Goal: Task Accomplishment & Management: Manage account settings

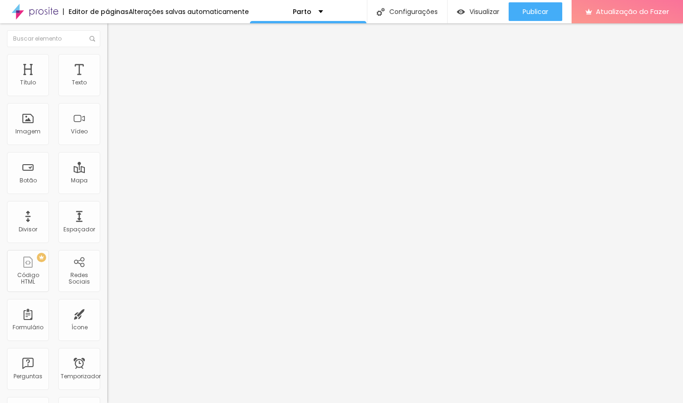
click at [107, 80] on span "Trocar imagem" at bounding box center [132, 76] width 51 height 8
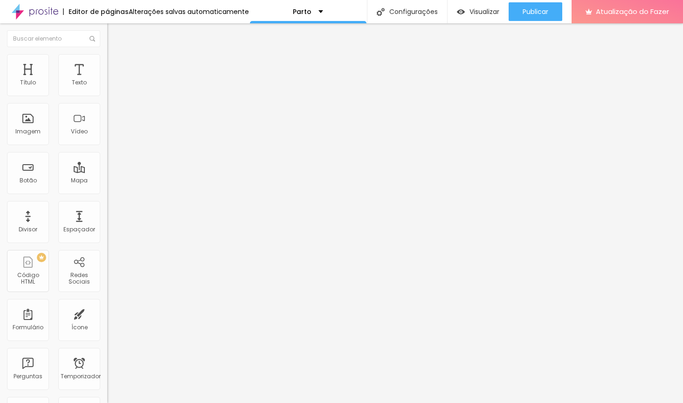
click at [550, 12] on button "Publicar" at bounding box center [536, 11] width 54 height 19
click at [535, 6] on div "Publicar" at bounding box center [536, 11] width 26 height 19
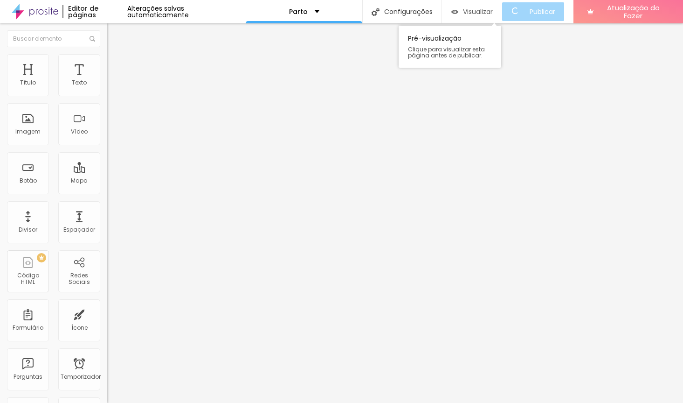
click at [481, 15] on font "Visualizar" at bounding box center [478, 11] width 30 height 9
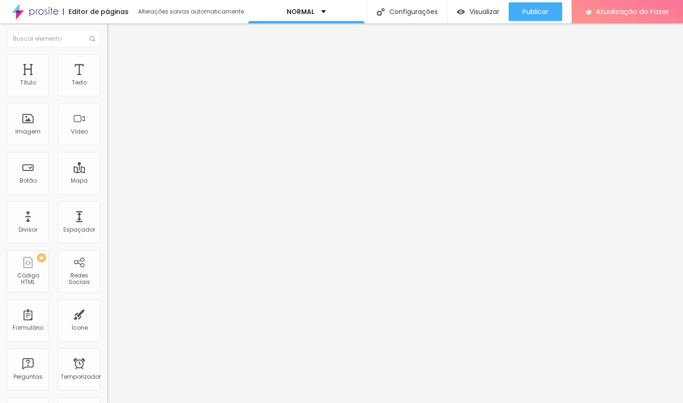
click at [107, 79] on div "Trocar imagem" at bounding box center [160, 76] width 107 height 7
click at [113, 80] on font "Trocar imagem" at bounding box center [135, 76] width 45 height 8
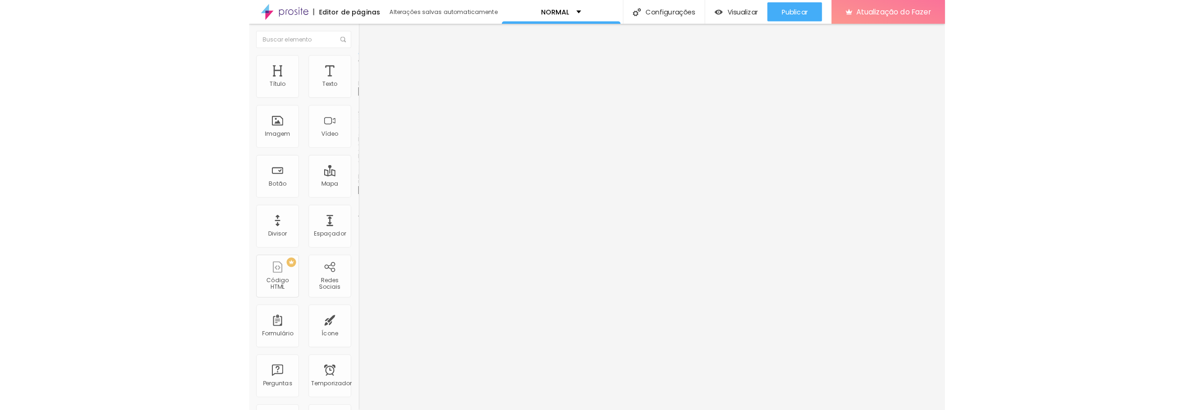
scroll to position [2946, 0]
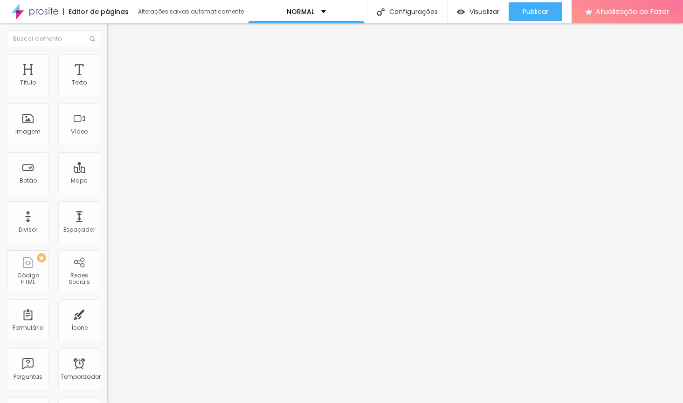
click at [113, 80] on font "Trocar imagem" at bounding box center [135, 76] width 45 height 8
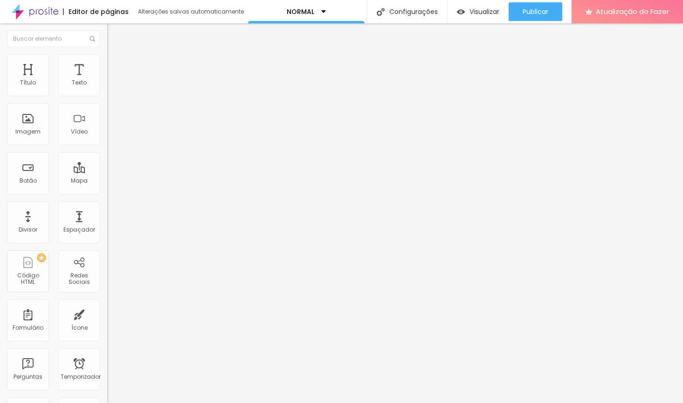
click at [113, 80] on font "Trocar imagem" at bounding box center [135, 76] width 45 height 8
click at [545, 12] on font "Publicar" at bounding box center [536, 11] width 26 height 9
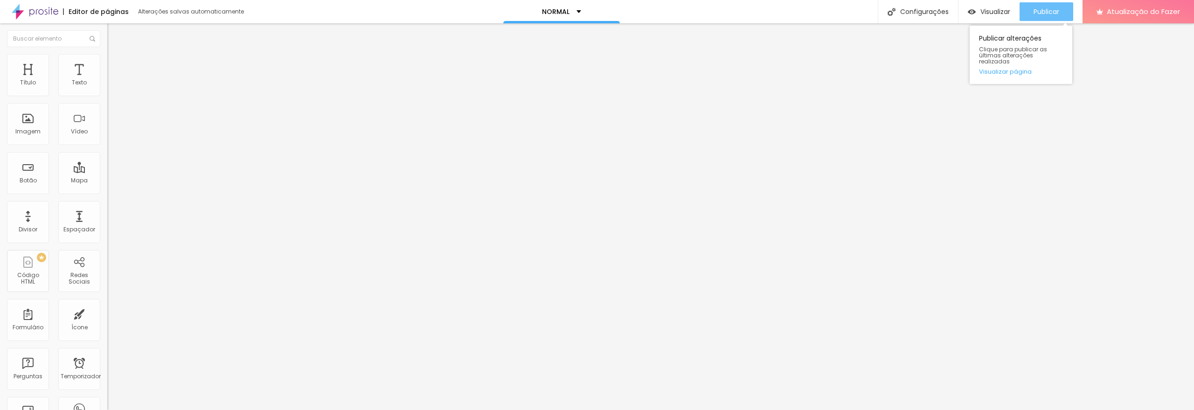
click at [683, 14] on font "Publicar" at bounding box center [1047, 11] width 26 height 9
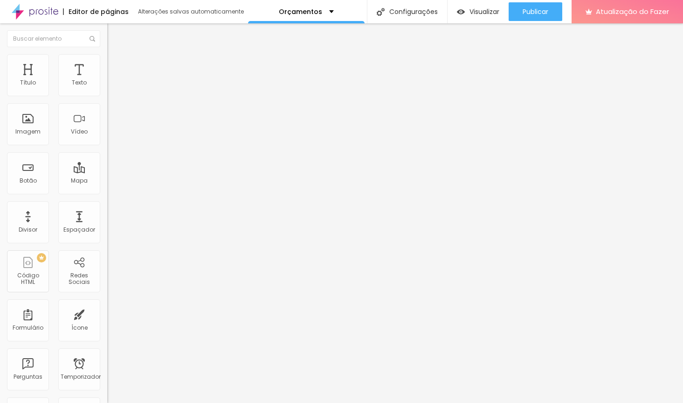
click at [107, 80] on span "Trocar imagem" at bounding box center [132, 76] width 51 height 8
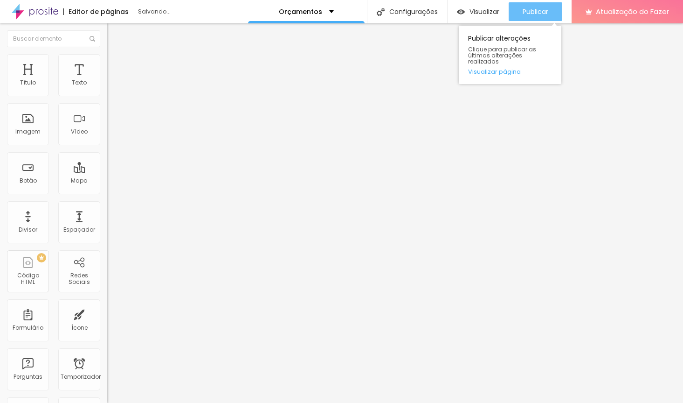
click at [539, 18] on div "Publicar" at bounding box center [536, 11] width 26 height 19
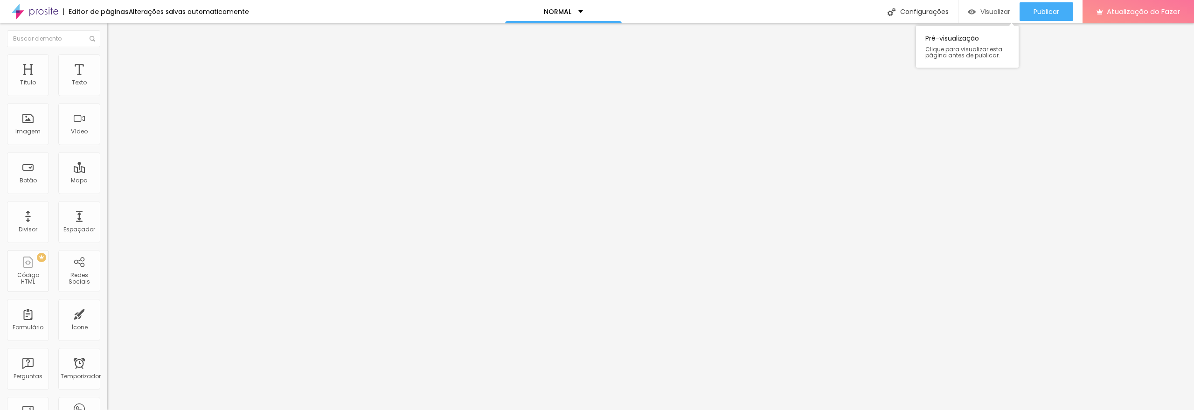
click at [1001, 15] on font "Visualizar" at bounding box center [996, 11] width 30 height 9
click at [1058, 16] on font "Publicar" at bounding box center [1047, 11] width 26 height 9
click at [107, 192] on input "https://felipealexandre.alboompro.com/parto" at bounding box center [163, 187] width 112 height 9
paste input "normal"
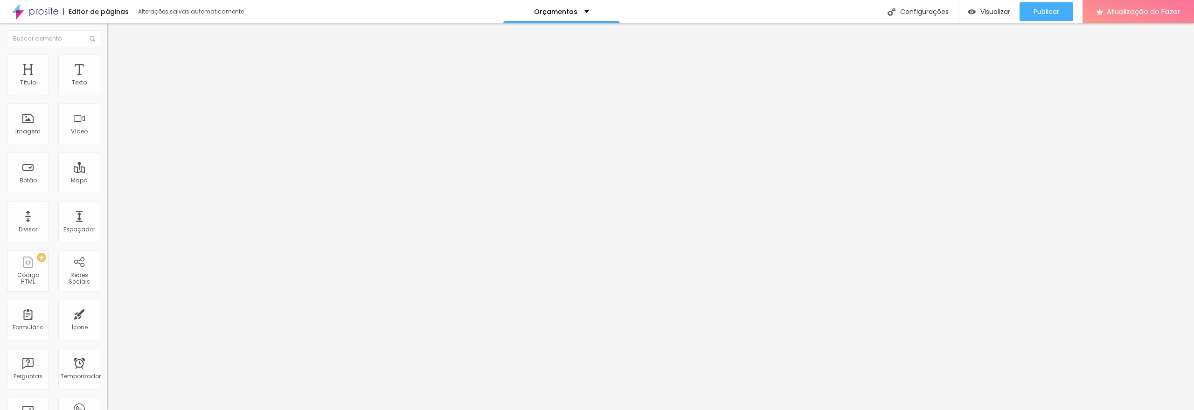
type input "https://felipealexandre.alboompro.com/normal"
click at [107, 209] on div "Texto VER MAIS Alinhamento Tamanho Normal Pequeno Normal Grande Link URL https:…" at bounding box center [160, 141] width 107 height 136
click at [1051, 13] on font "Publicar" at bounding box center [1047, 11] width 26 height 9
click at [107, 80] on span "Trocar imagem" at bounding box center [132, 76] width 51 height 8
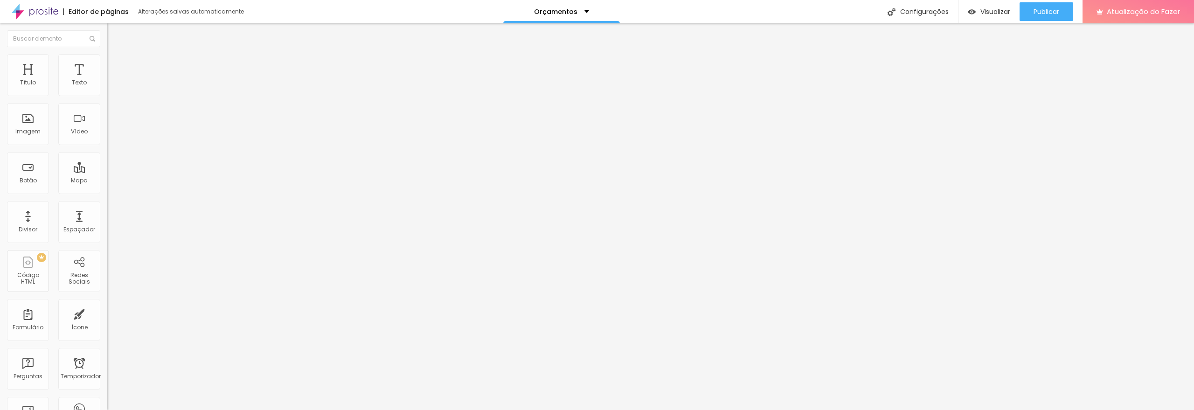
scroll to position [1282, 0]
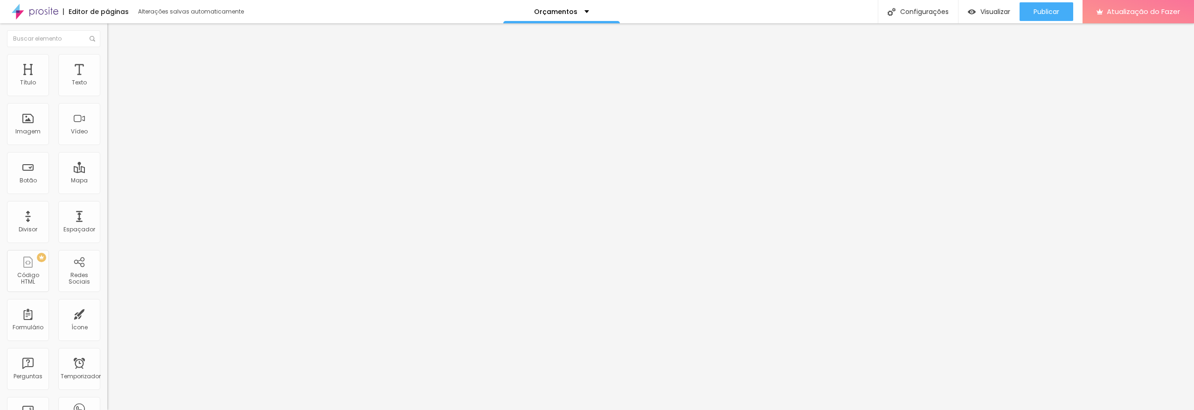
click at [1035, 18] on div "Publicar" at bounding box center [1047, 11] width 26 height 19
click at [1040, 14] on font "Publicar" at bounding box center [1047, 11] width 26 height 9
click at [116, 63] on font "Estilo" at bounding box center [123, 60] width 14 height 8
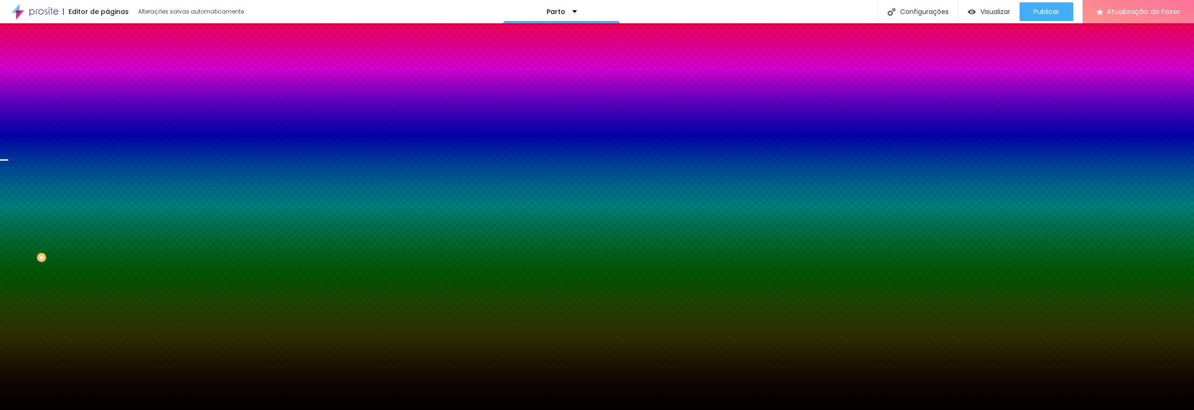
click at [113, 86] on font "Trocar imagem" at bounding box center [135, 82] width 45 height 8
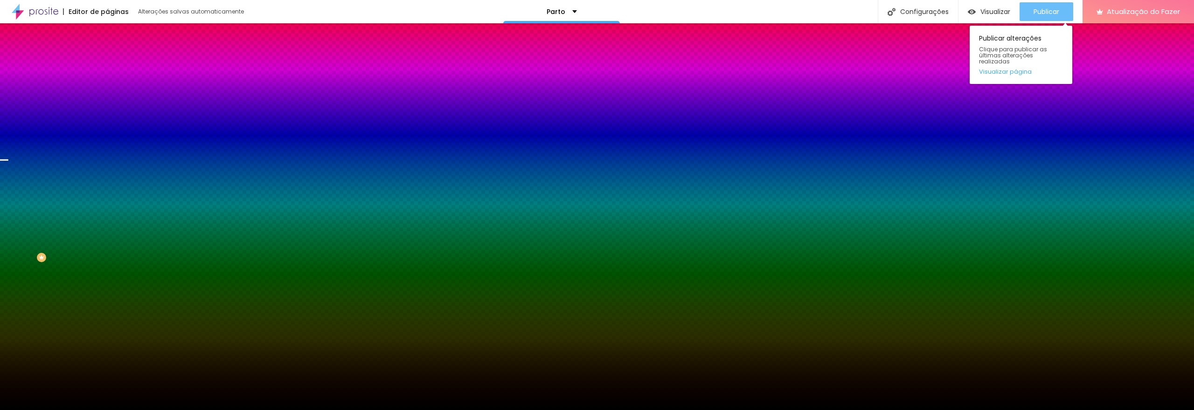
click at [1053, 12] on font "Publicar" at bounding box center [1047, 11] width 26 height 9
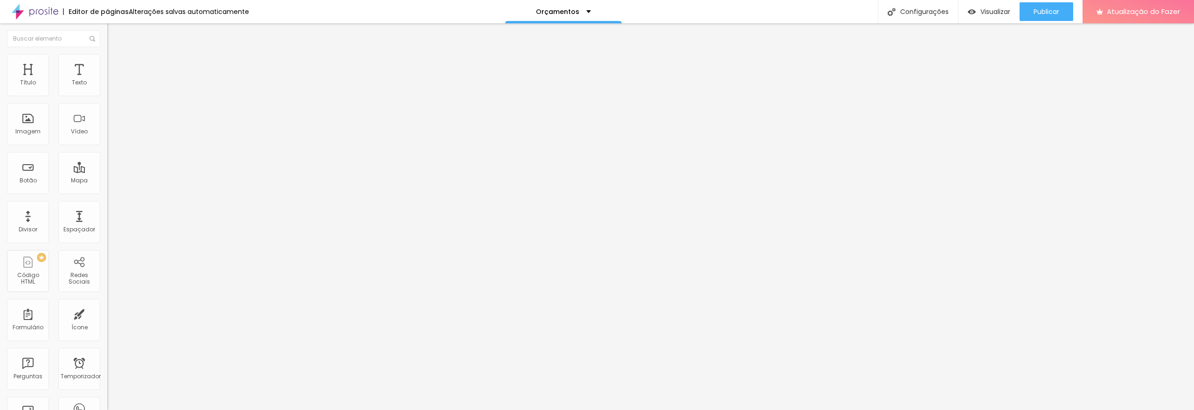
click at [116, 63] on font "Estilo" at bounding box center [123, 60] width 14 height 8
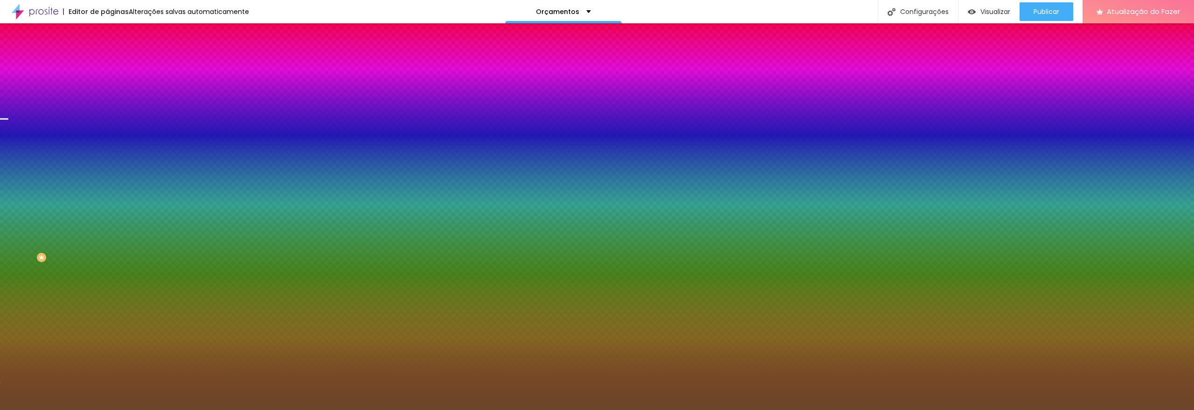
drag, startPoint x: 56, startPoint y: 119, endPoint x: 54, endPoint y: 124, distance: 5.2
click at [107, 85] on div "Adicionar imagem" at bounding box center [160, 81] width 107 height 7
click at [113, 86] on font "Adicionar imagem" at bounding box center [140, 82] width 55 height 8
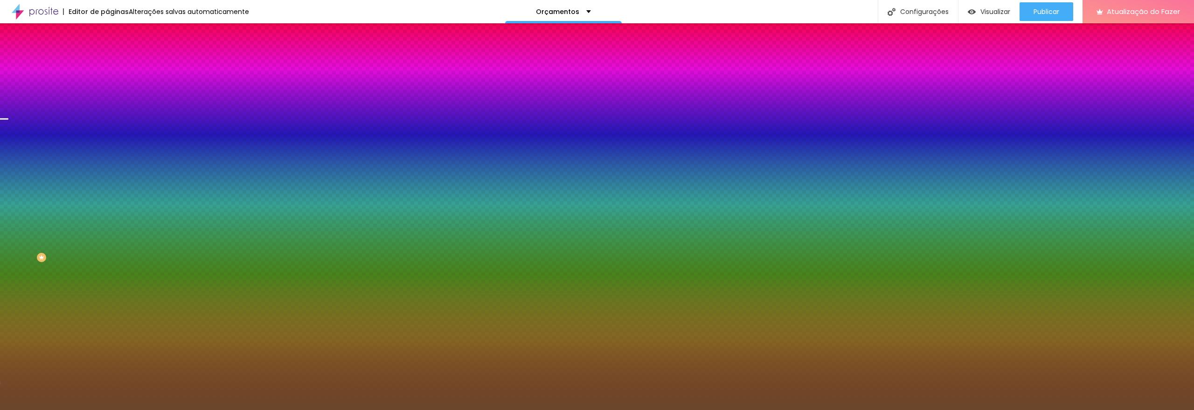
scroll to position [0, 0]
click at [107, 97] on font "Nenhum" at bounding box center [119, 93] width 24 height 8
click at [107, 111] on font "Paralaxe" at bounding box center [119, 108] width 25 height 8
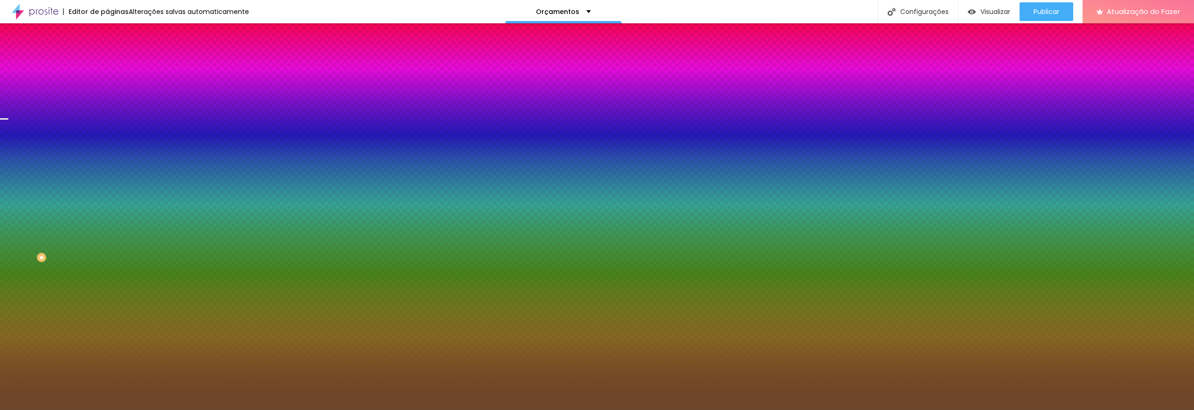
click at [107, 102] on div "Nenhum" at bounding box center [160, 99] width 107 height 6
click at [107, 63] on img at bounding box center [111, 67] width 8 height 8
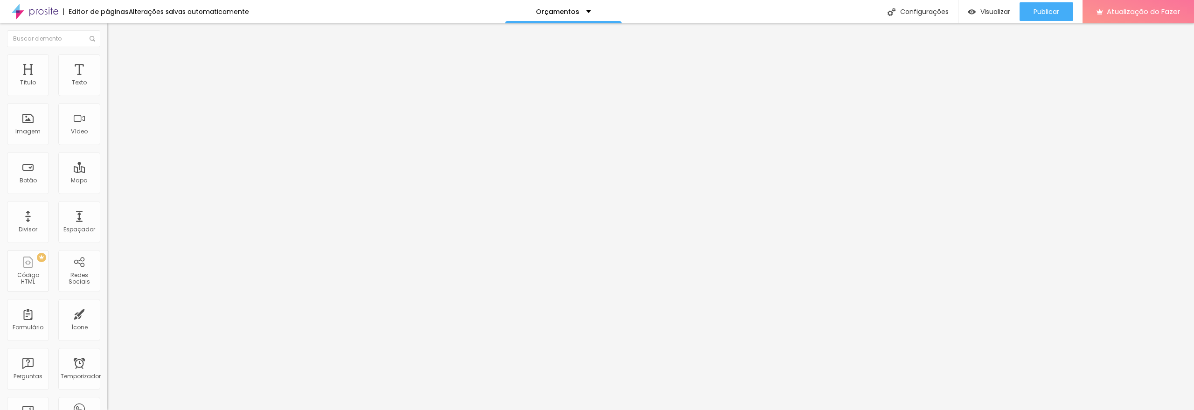
click at [107, 53] on img at bounding box center [111, 49] width 8 height 8
click at [107, 85] on font "Encaixotado" at bounding box center [125, 81] width 36 height 8
click at [107, 99] on span "Completo" at bounding box center [121, 95] width 28 height 8
click at [107, 91] on span "Encaixotado" at bounding box center [125, 87] width 36 height 8
click at [107, 54] on ul "Conteúdo Estilo Avançado" at bounding box center [160, 59] width 107 height 28
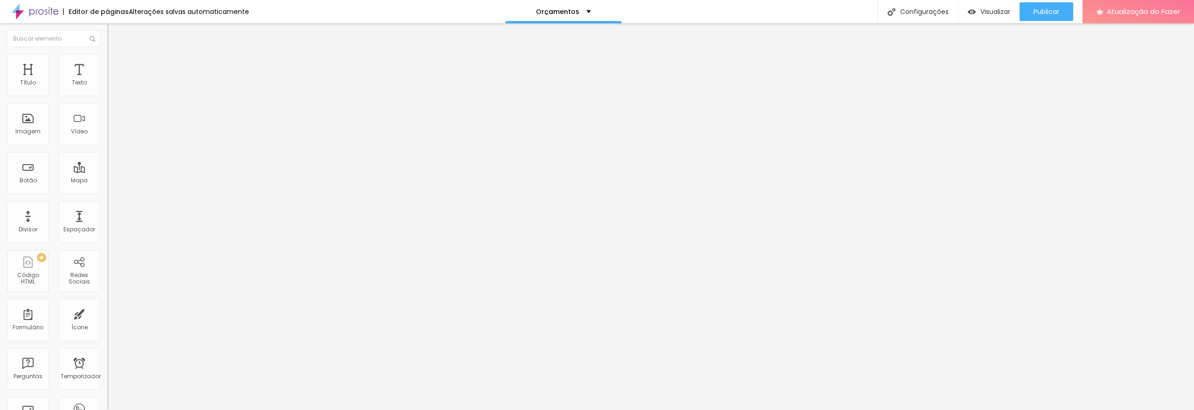
click at [107, 63] on img at bounding box center [111, 67] width 8 height 8
type input "5"
type input "10"
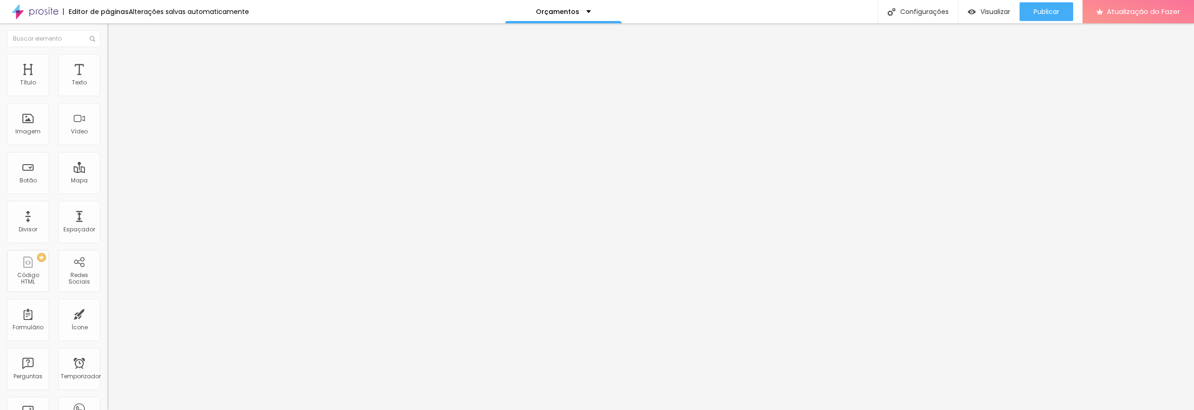
type input "15"
type input "25"
type input "30"
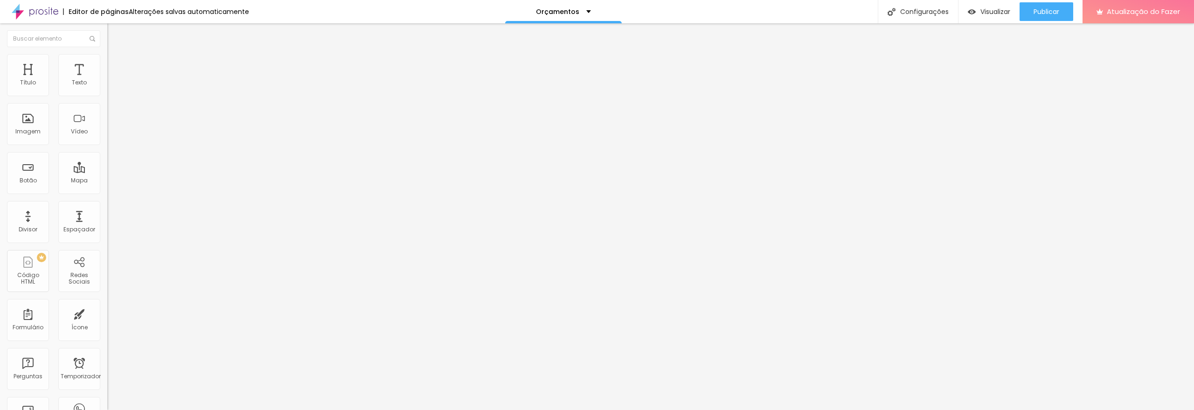
type input "30"
type input "25"
type input "20"
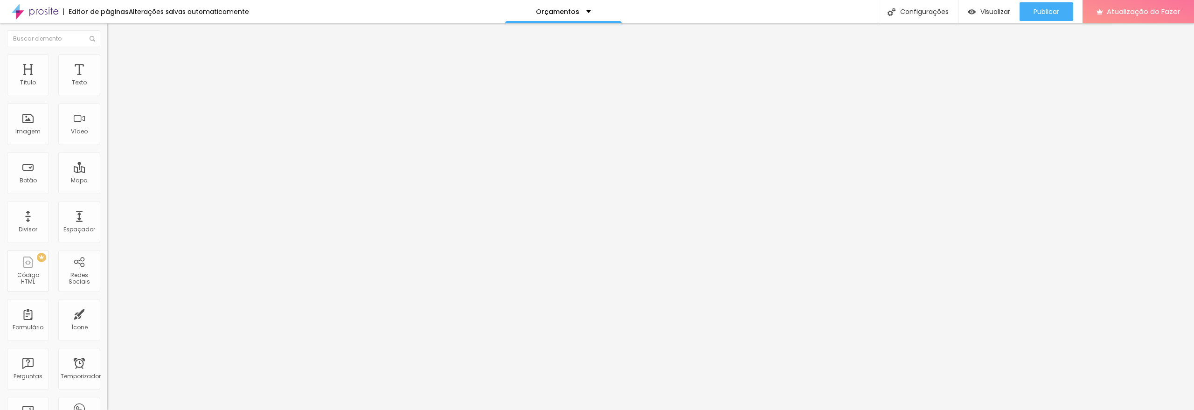
type input "15"
type input "10"
type input "5"
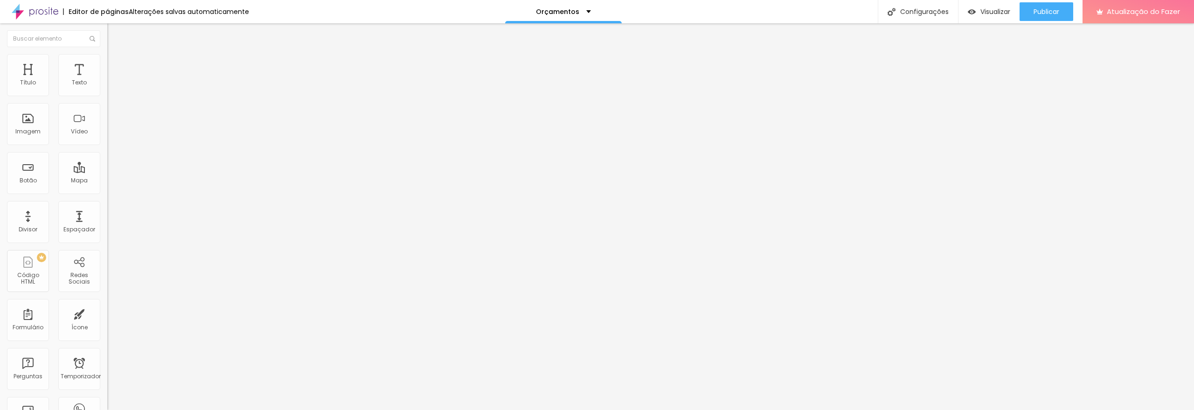
type input "5"
type input "0"
drag, startPoint x: 39, startPoint y: 91, endPoint x: 0, endPoint y: 98, distance: 39.9
click at [107, 181] on input "range" at bounding box center [137, 184] width 60 height 7
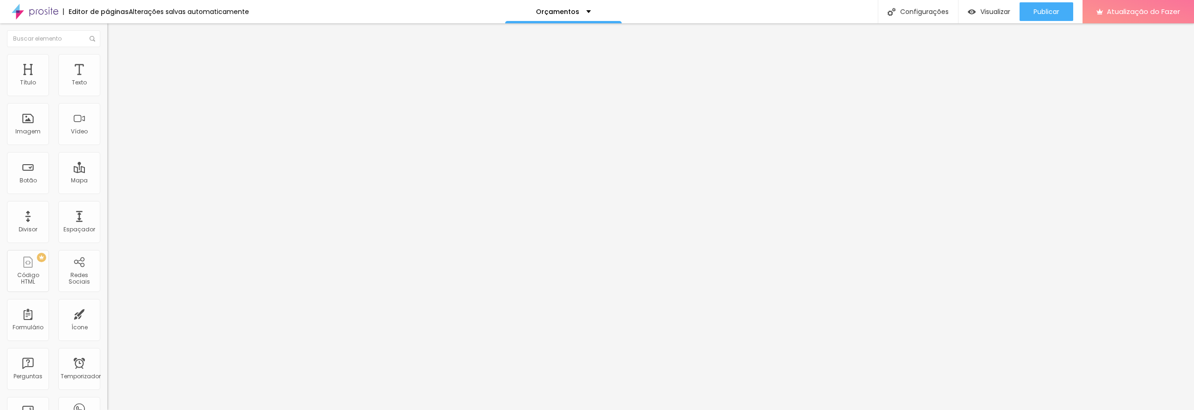
type input "14"
type input "29"
type input "131"
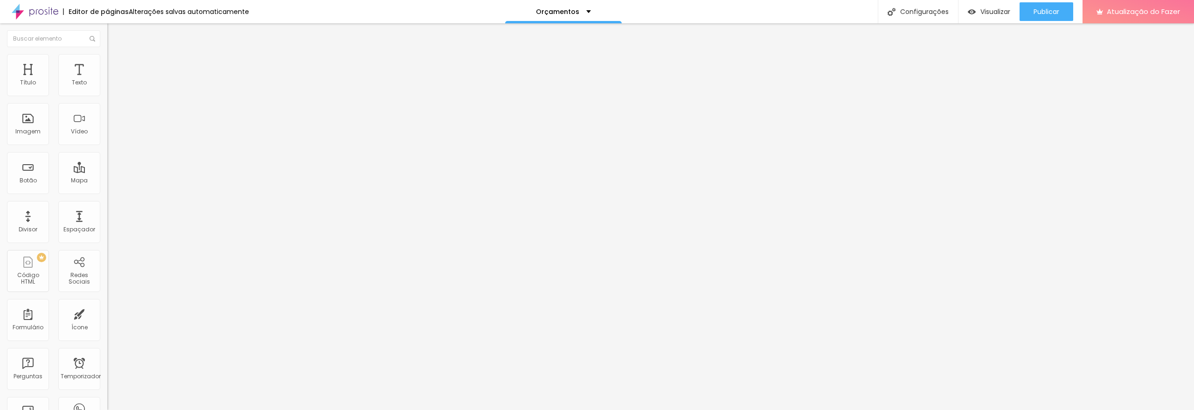
type input "131"
type input "277"
type input "390"
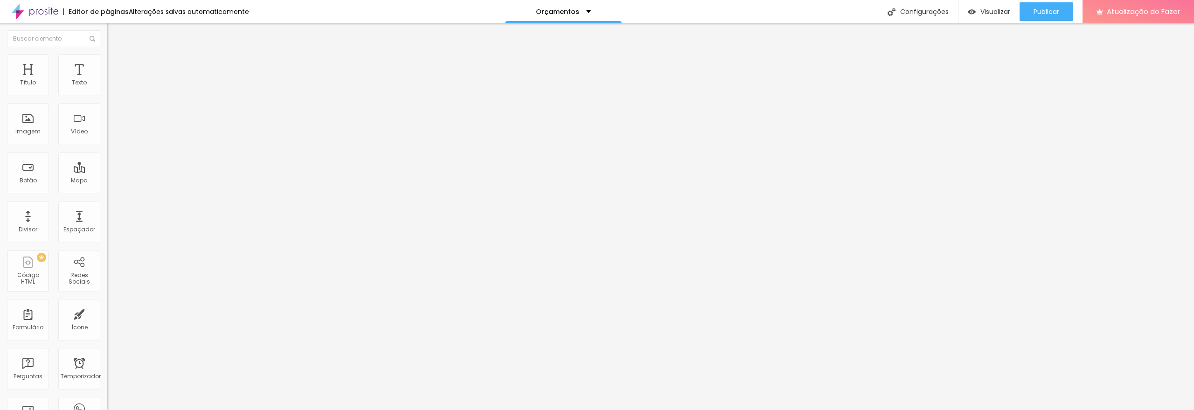
type input "499"
type input "500"
type input "497"
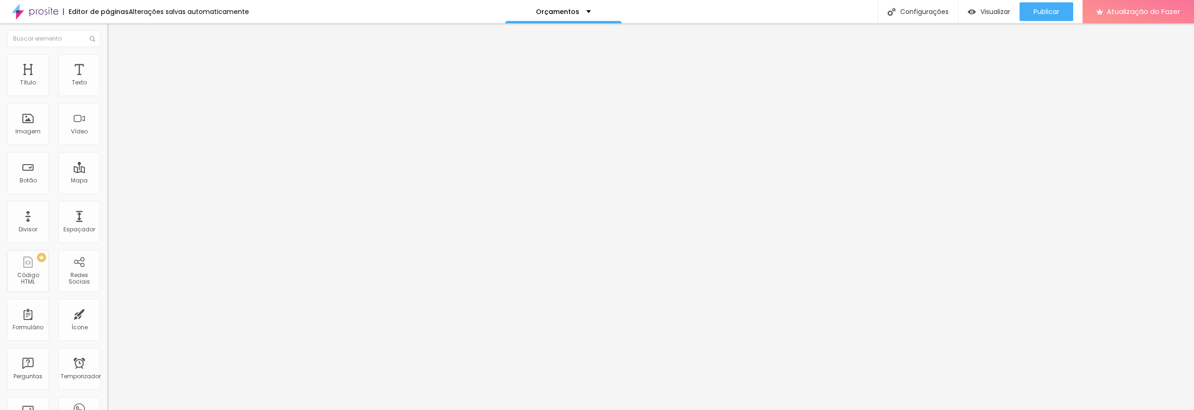
type input "497"
type input "490"
type input "481"
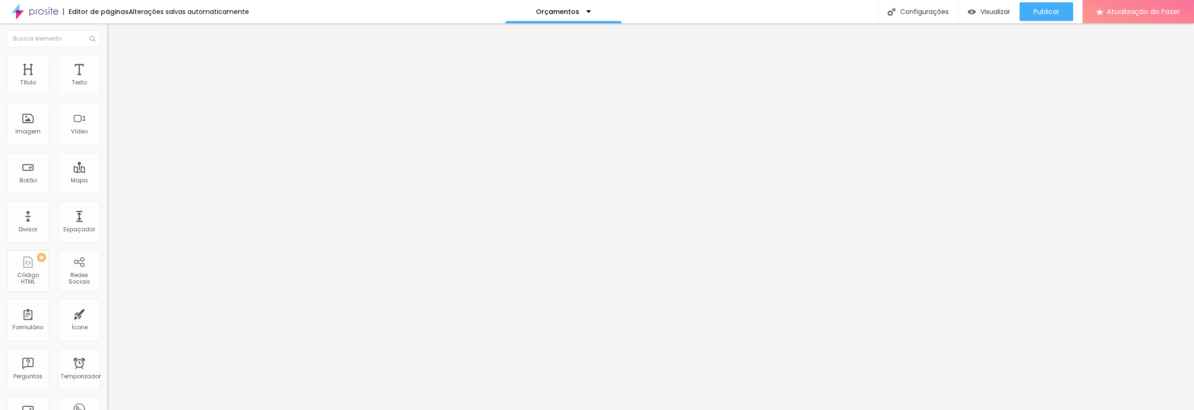
type input "467"
type input "456"
type input "446"
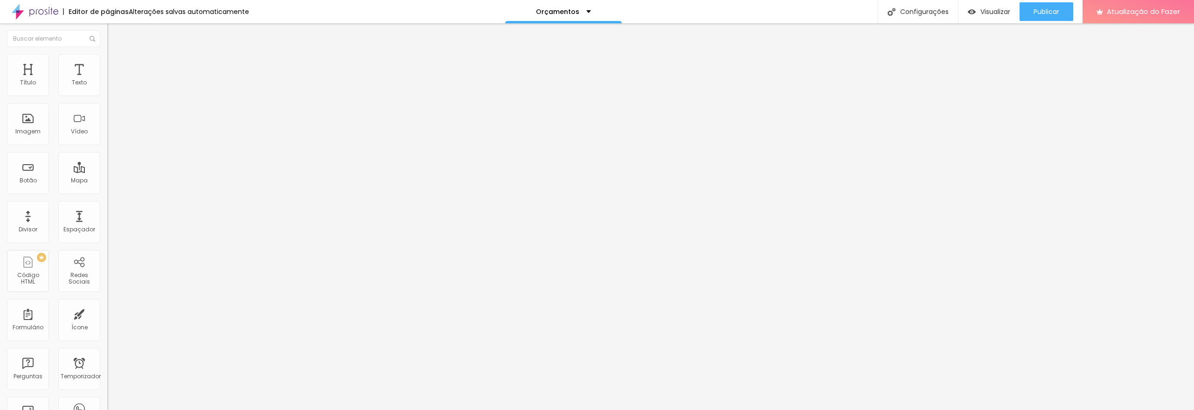
type input "446"
type input "437"
type input "430"
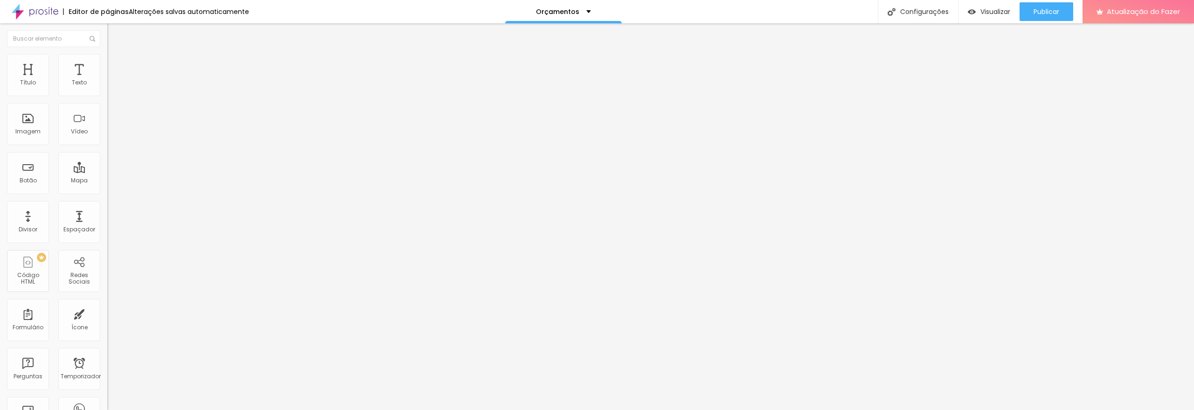
type input "428"
type input "425"
type input "407"
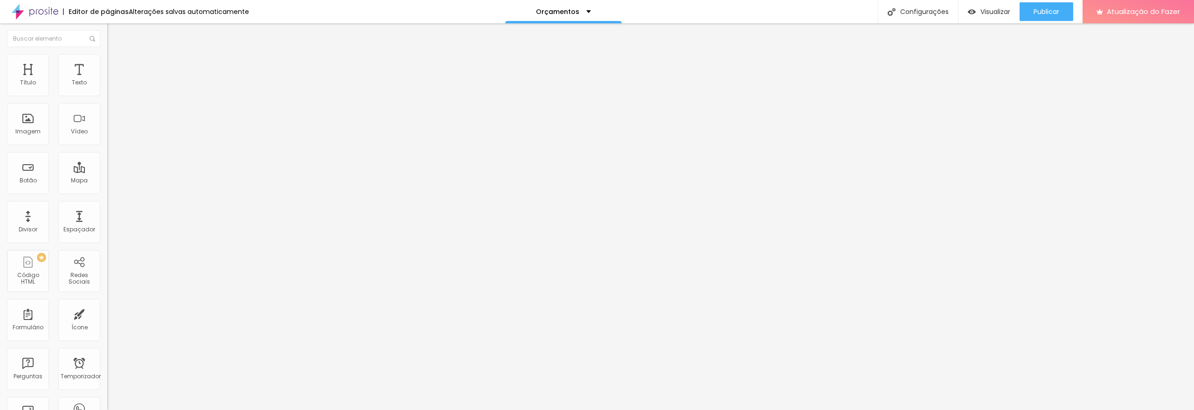
type input "407"
type input "378"
type input "332"
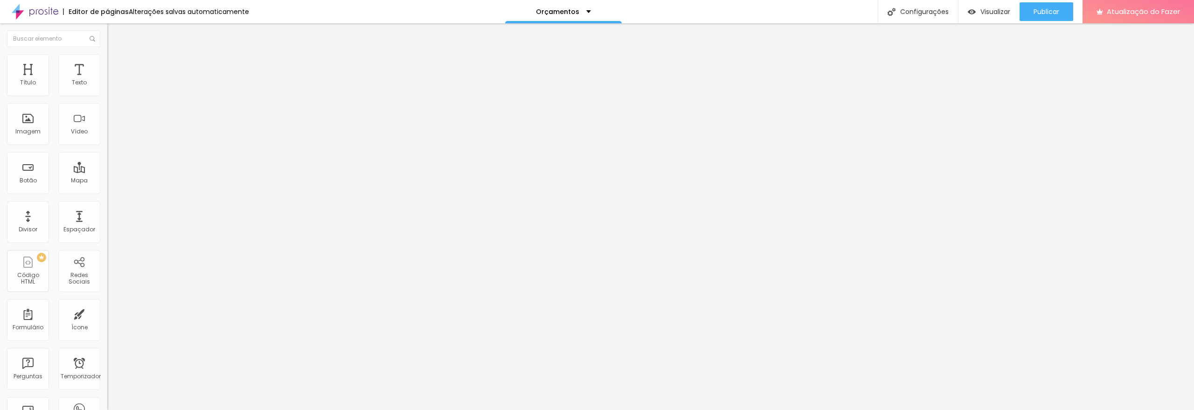
type input "307"
type input "289"
type input "282"
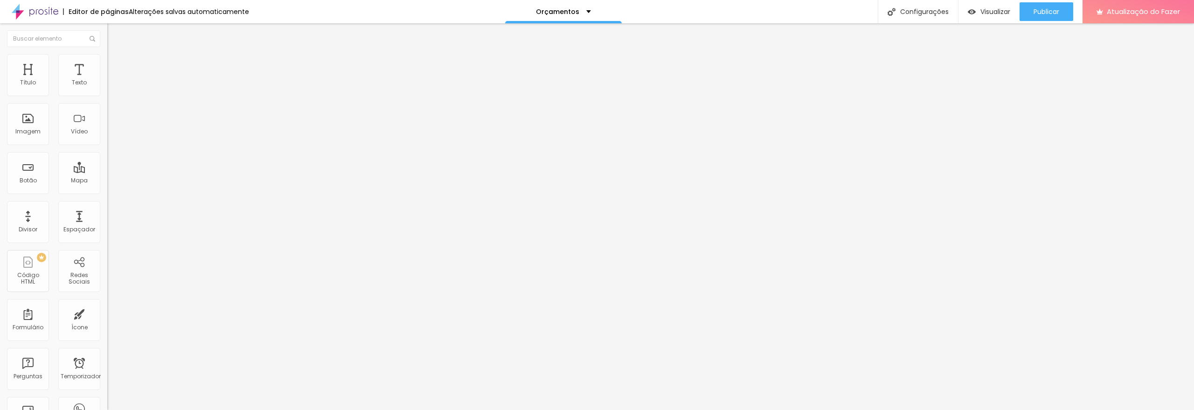
type input "282"
type input "280"
type input "277"
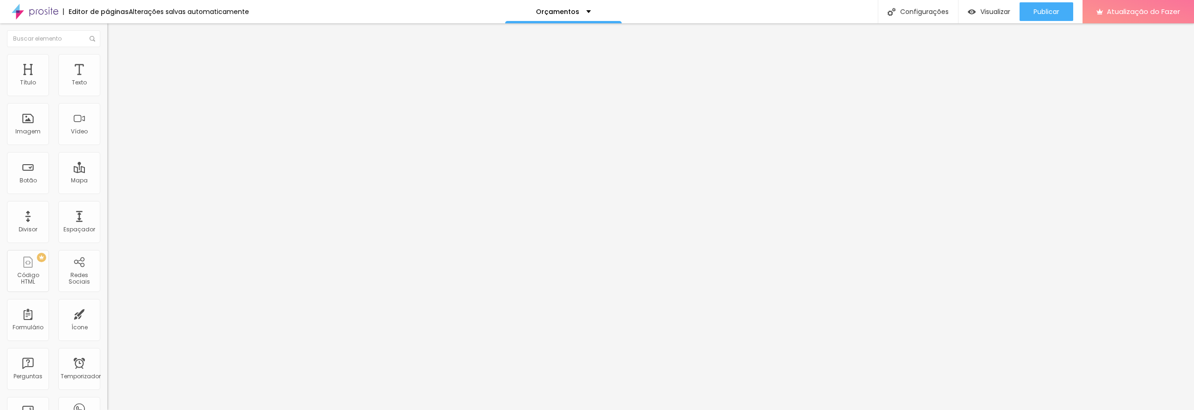
type input "274"
type input "270"
type input "265"
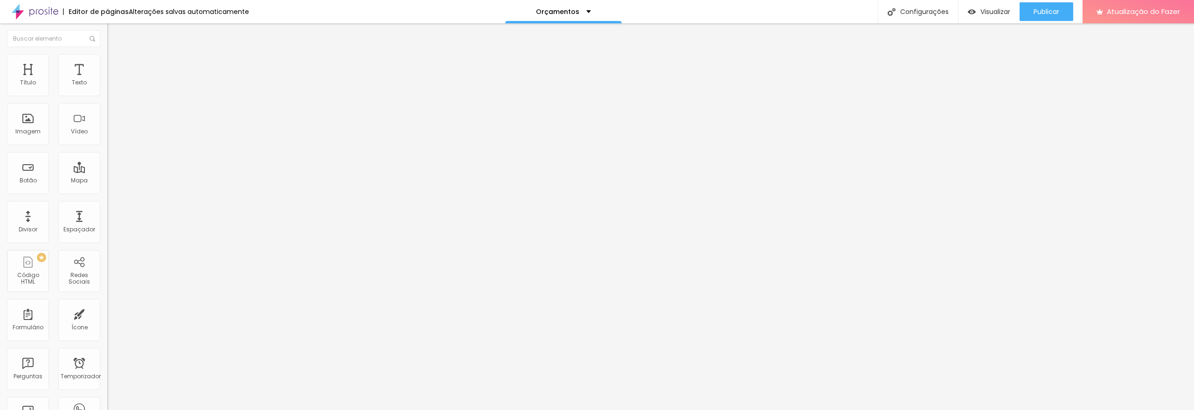
type input "265"
type input "260"
type input "254"
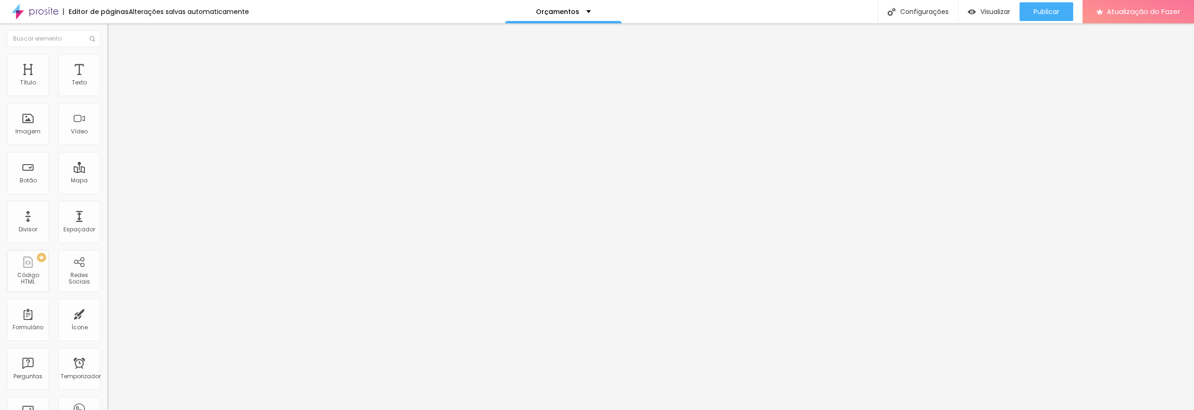
type input "247"
type input "236"
type input "218"
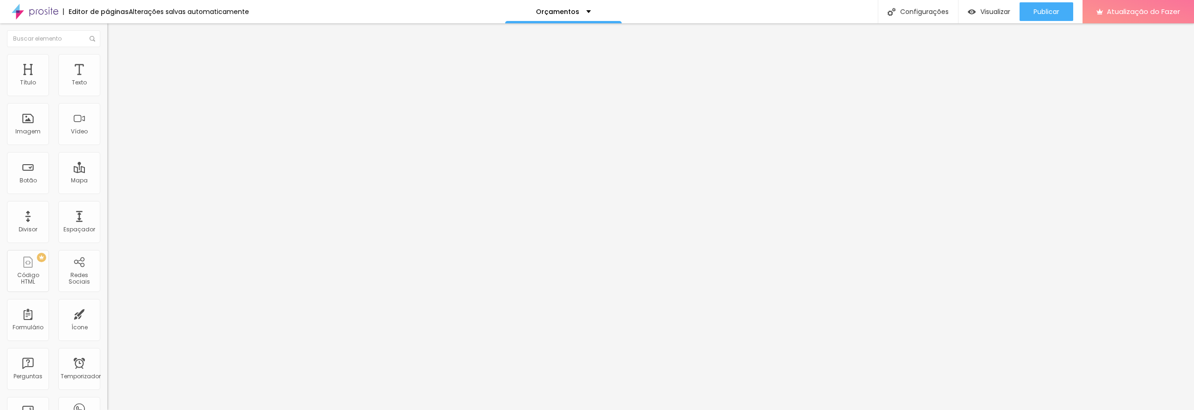
type input "218"
type input "199"
type input "190"
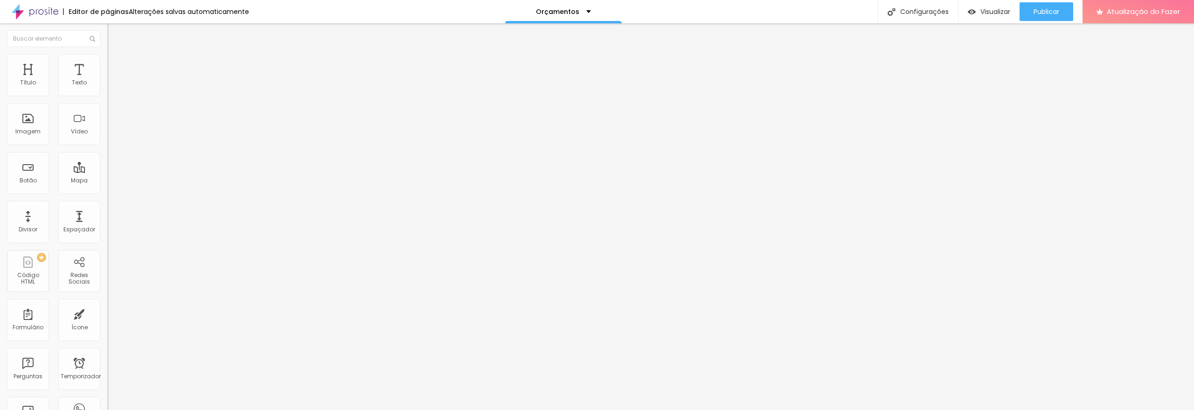
type input "164"
type input "147"
type input "125"
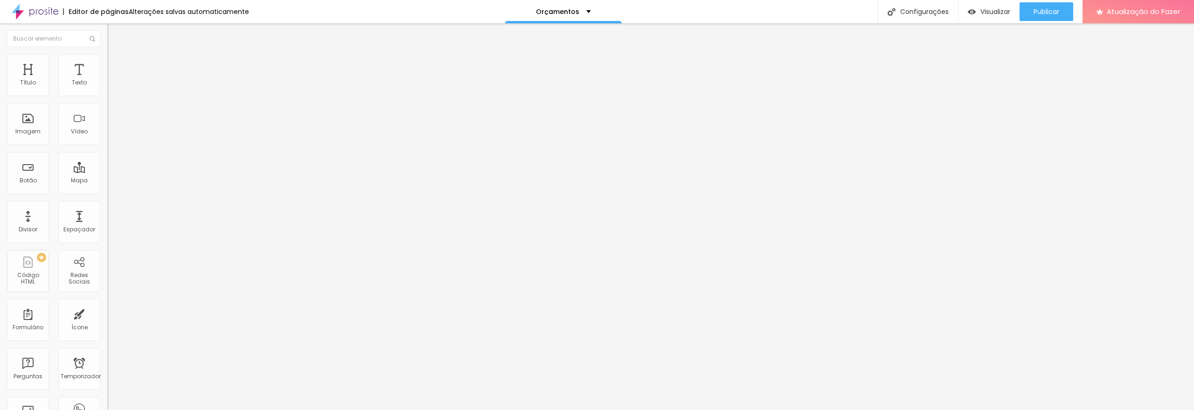
type input "125"
type input "104"
type input "88"
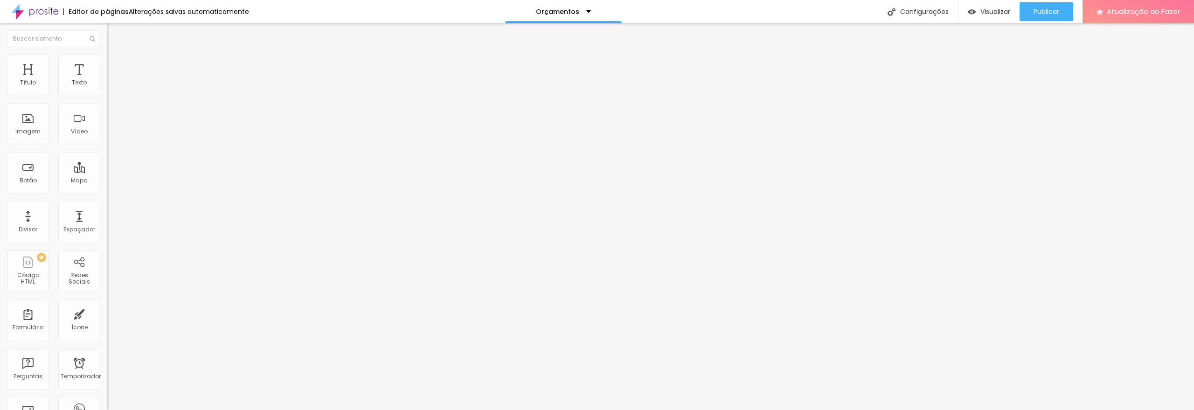
type input "79"
type input "72"
type input "65"
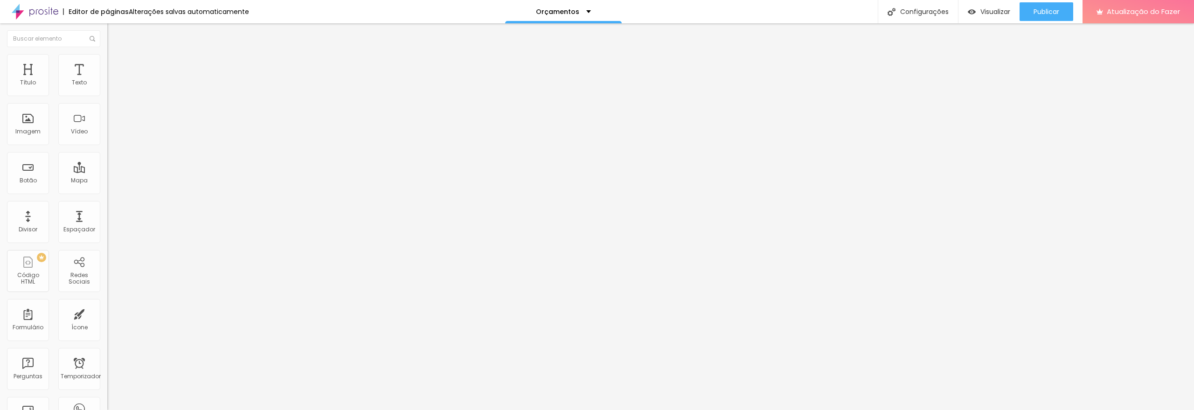
type input "65"
type input "55"
type input "53"
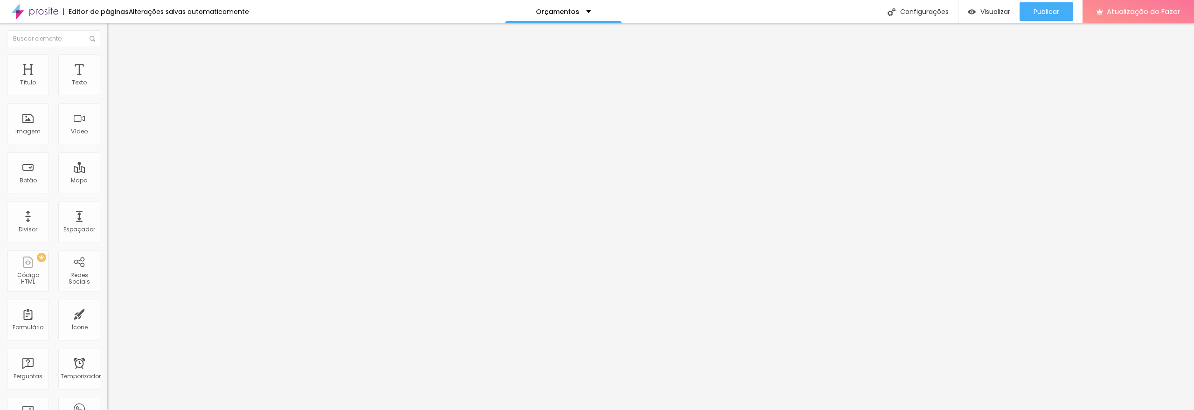
type input "50"
type input "51"
type input "54"
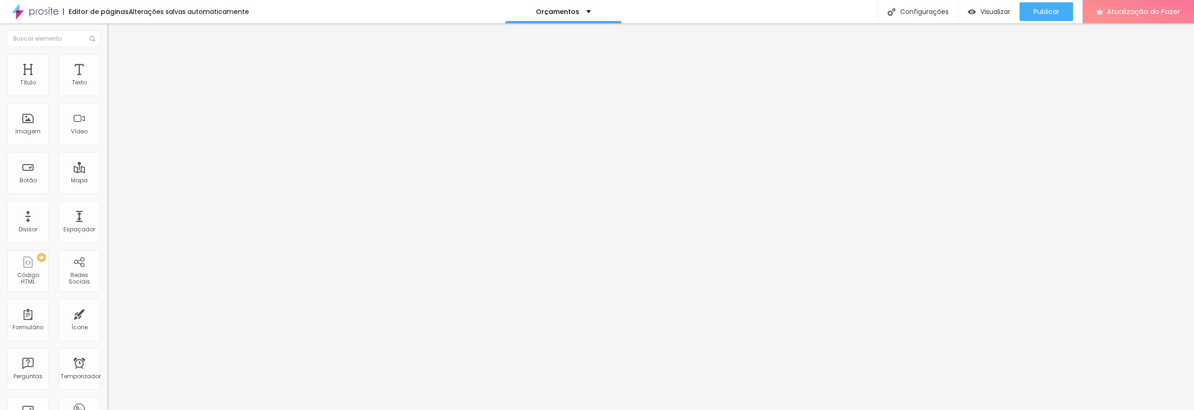
type input "54"
type input "56"
type input "61"
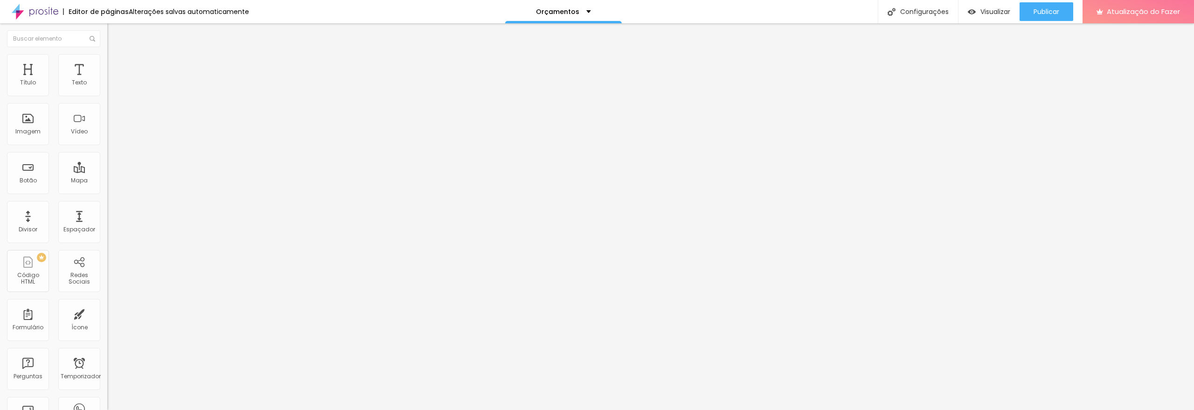
type input "67"
type input "71"
type input "81"
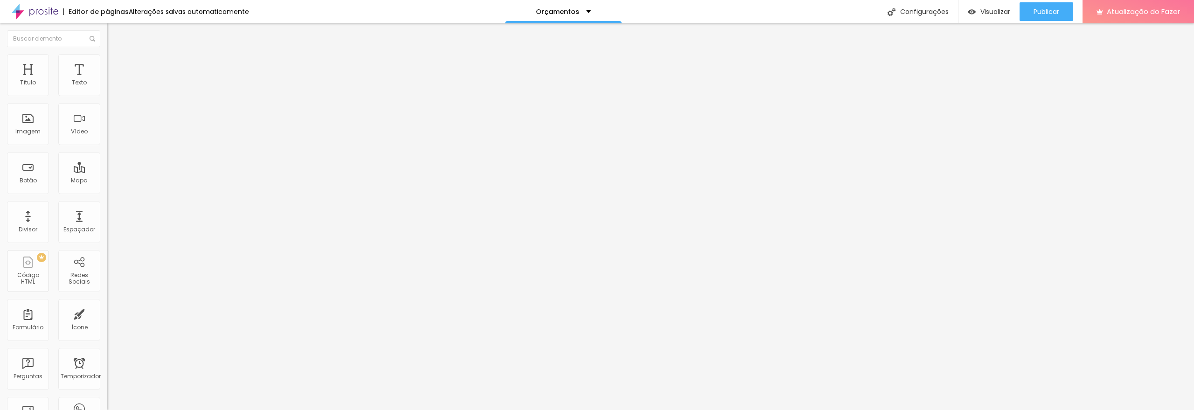
type input "81"
type input "87"
type input "108"
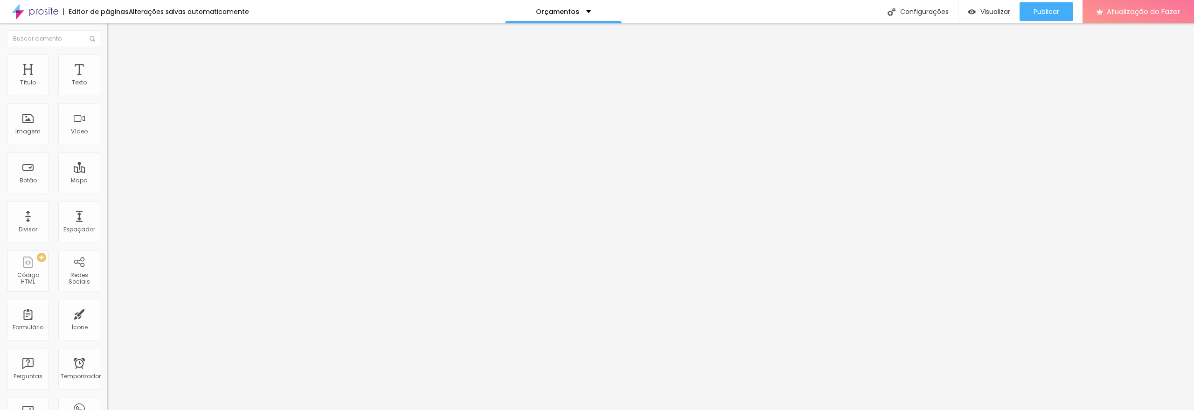
type input "121"
type input "139"
type input "148"
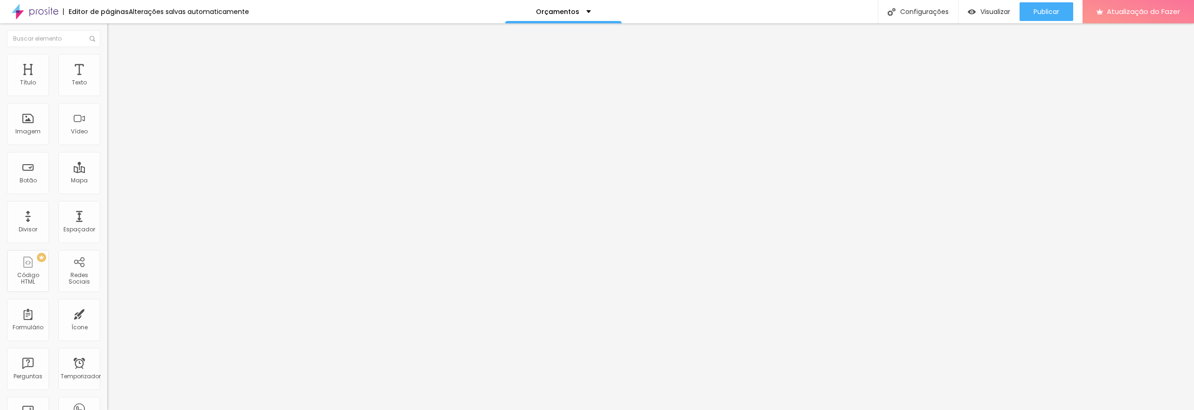
type input "148"
type input "170"
type input "187"
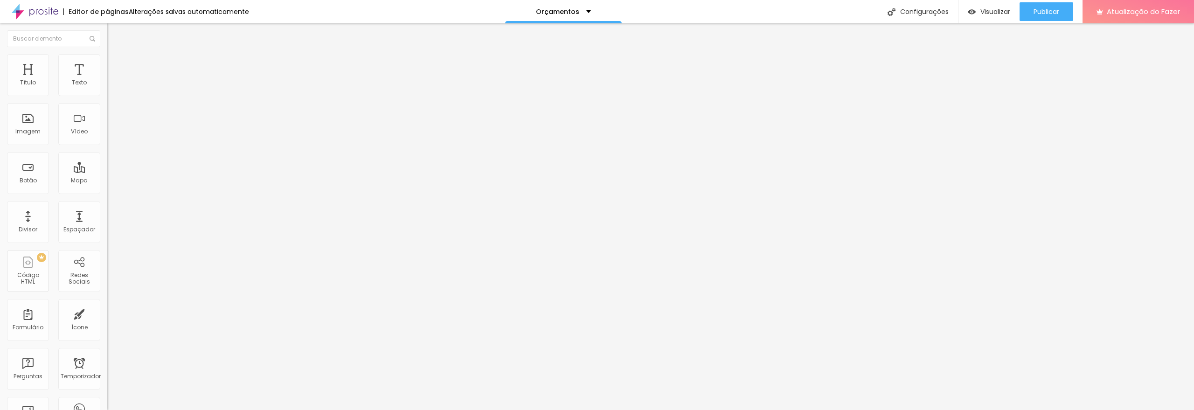
type input "225"
type input "258"
type input "299"
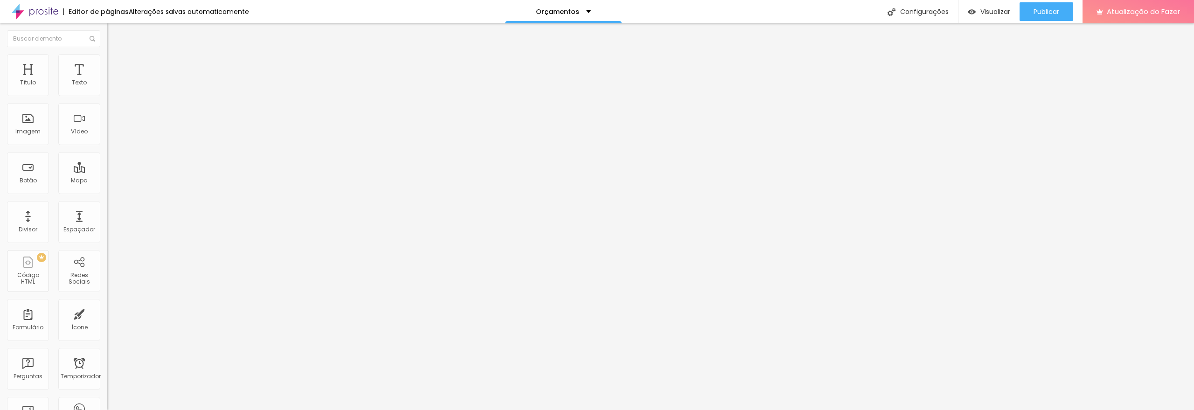
type input "299"
type input "352"
type input "450"
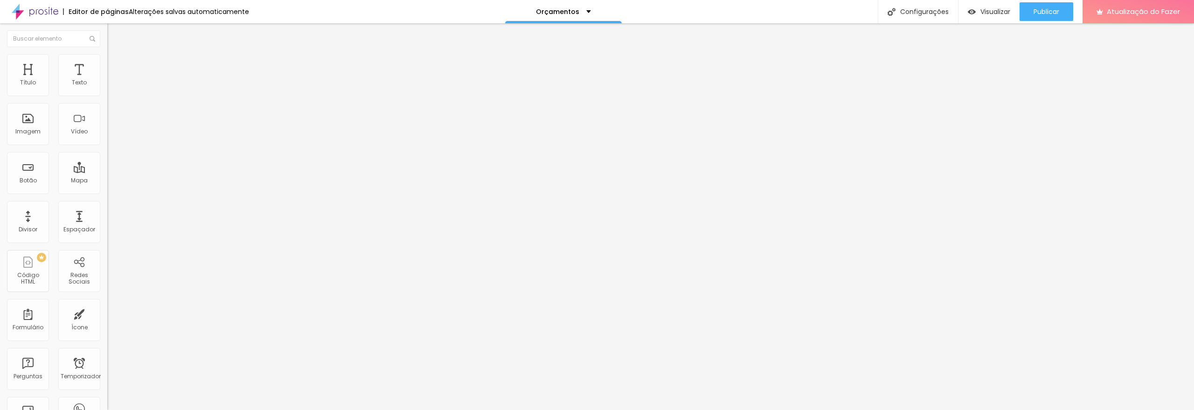
type input "500"
drag, startPoint x: 21, startPoint y: 111, endPoint x: 80, endPoint y: 109, distance: 58.8
click at [107, 313] on input "range" at bounding box center [137, 316] width 60 height 7
type input "462"
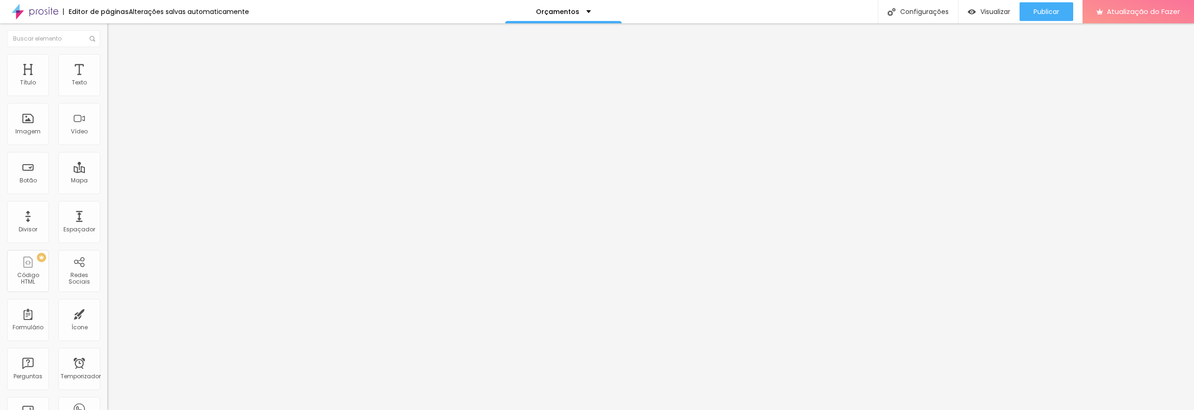
type input "462"
type input "458"
type input "456"
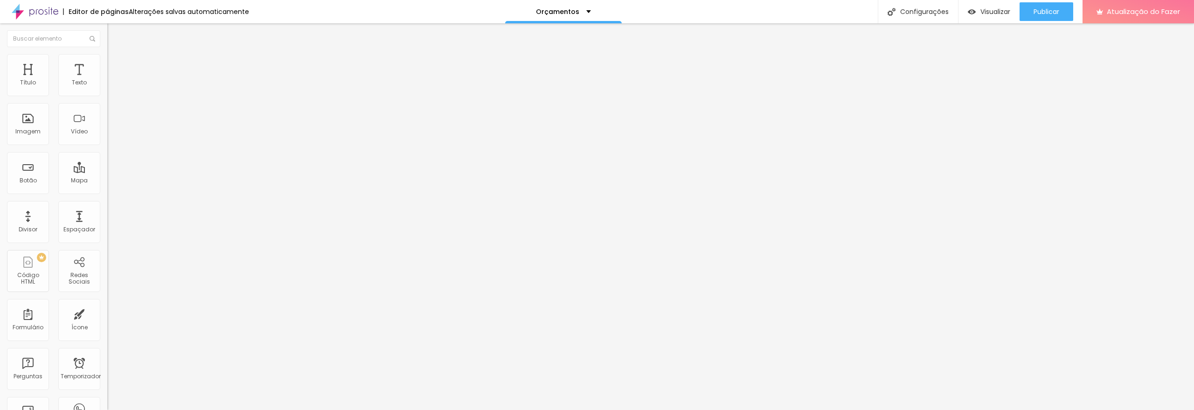
type input "453"
type input "431"
type input "425"
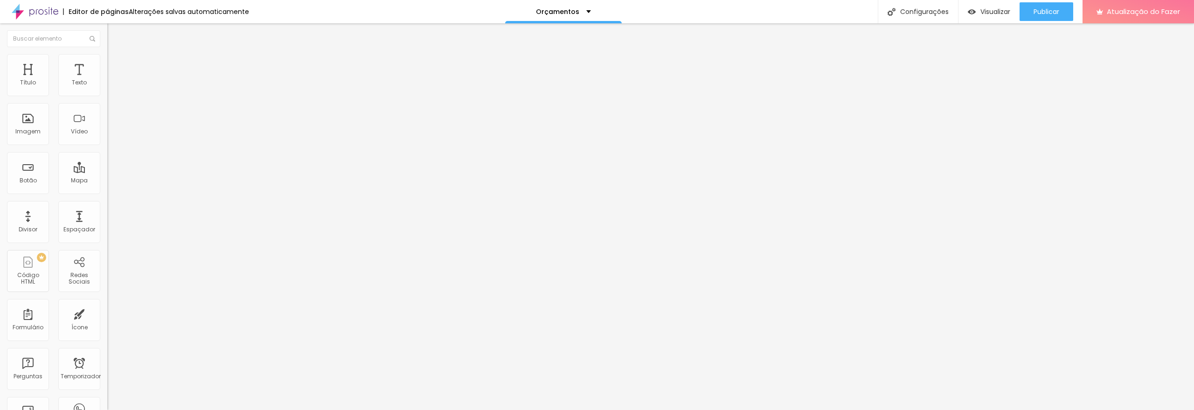
type input "425"
type input "415"
type input "407"
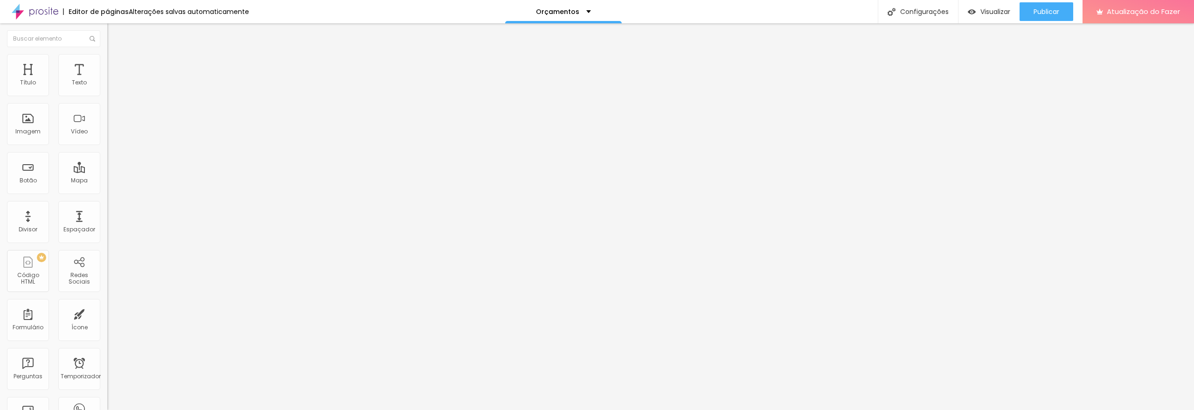
type input "399"
type input "394"
type input "389"
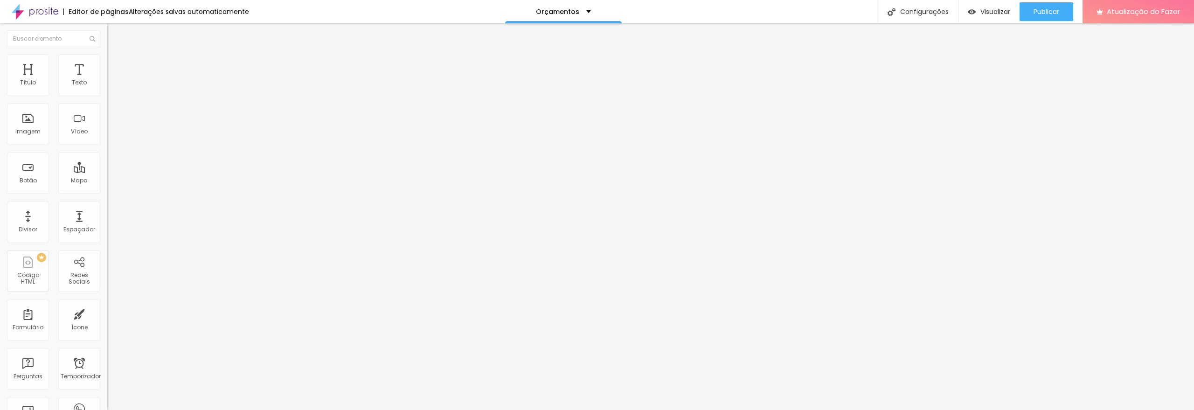
type input "389"
type input "385"
type input "384"
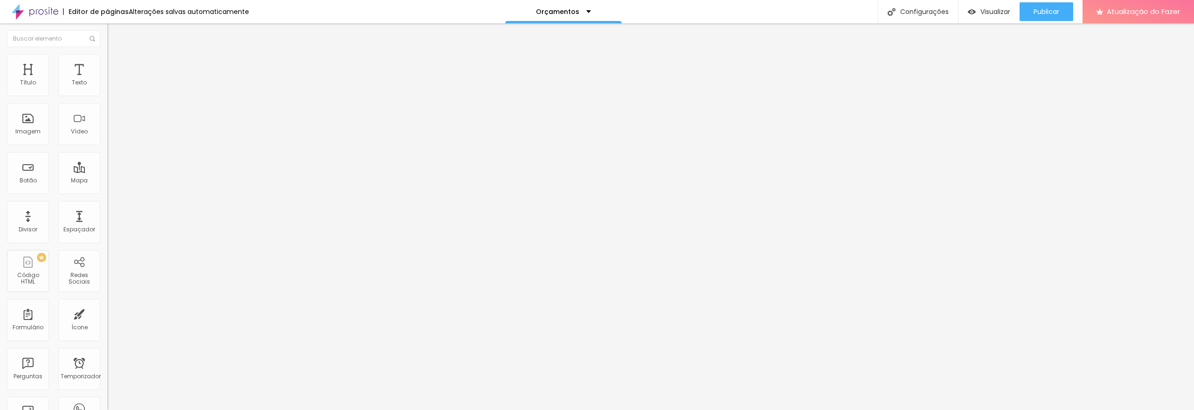
type input "380"
type input "377"
type input "359"
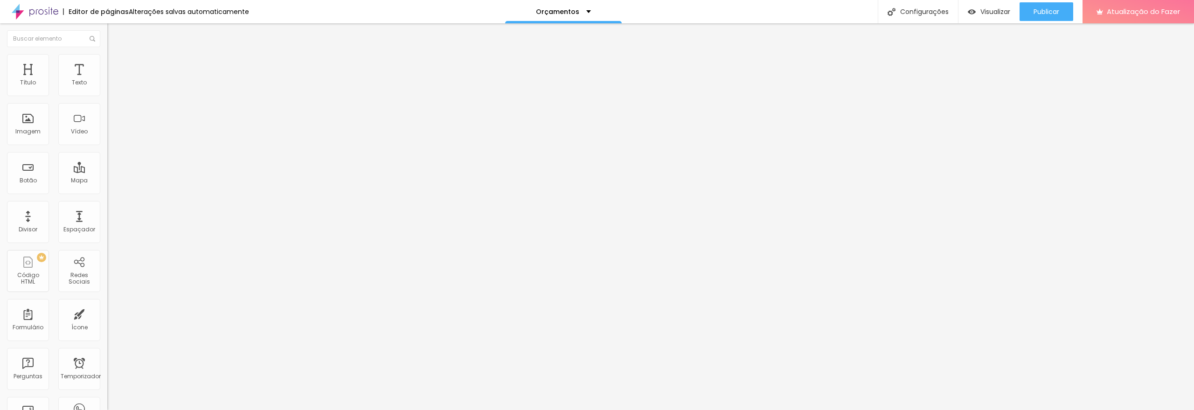
type input "359"
type input "346"
type input "328"
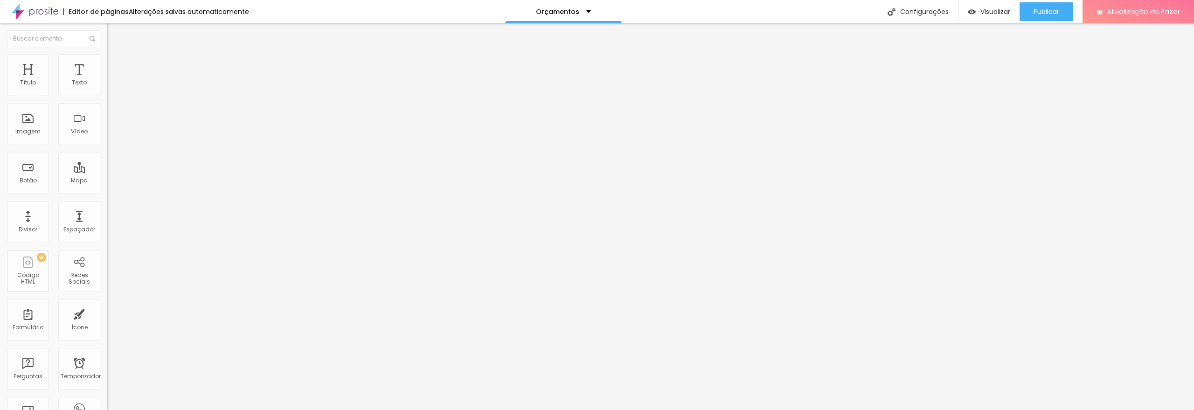
type input "311"
type input "300"
type input "296"
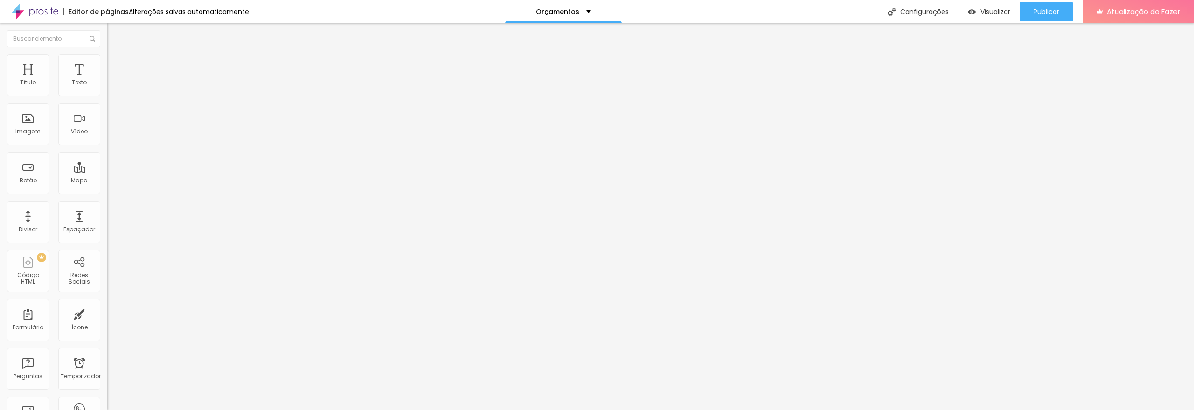
type input "296"
type input "294"
type input "288"
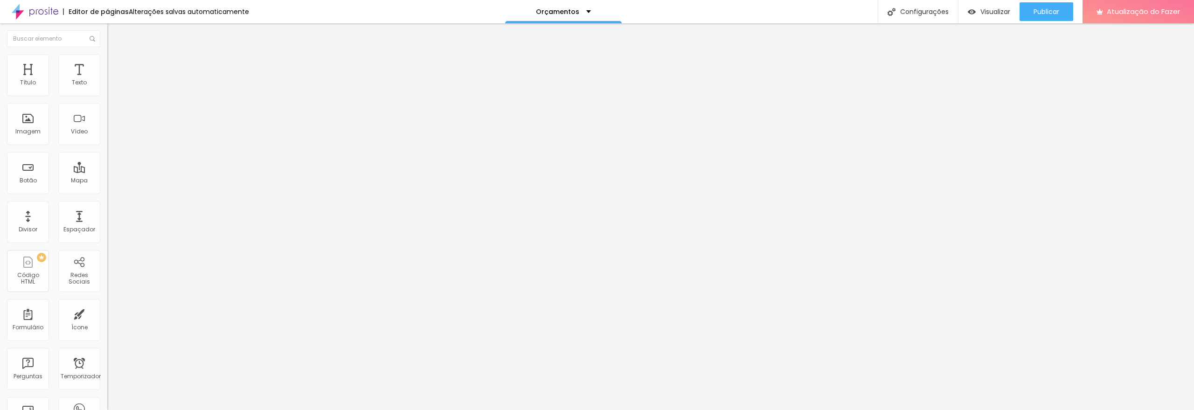
drag, startPoint x: 62, startPoint y: 111, endPoint x: 46, endPoint y: 112, distance: 16.0
click at [107, 313] on input "range" at bounding box center [137, 316] width 60 height 7
click at [107, 54] on li "Conteúdo" at bounding box center [160, 49] width 107 height 9
click at [107, 58] on ul "Conteúdo Estilo Avançado" at bounding box center [160, 59] width 107 height 28
click at [107, 61] on li "Estilo" at bounding box center [160, 58] width 107 height 9
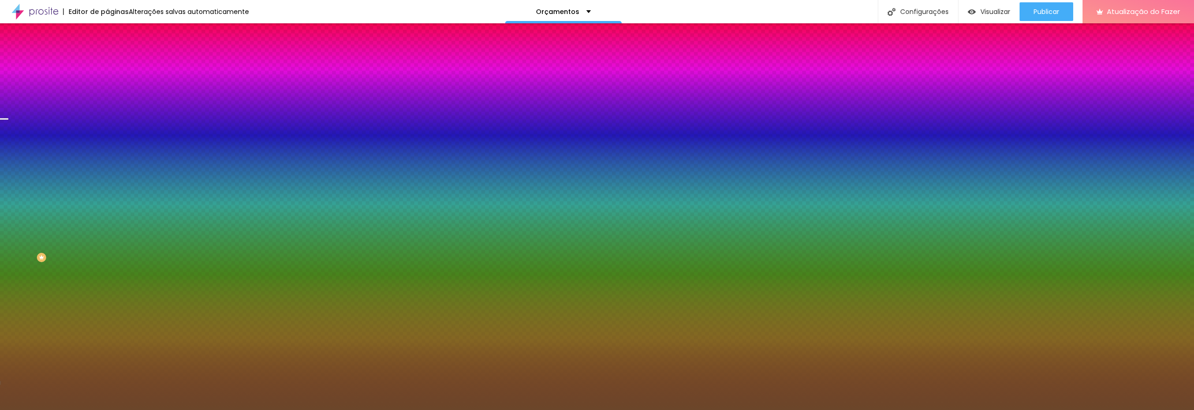
click at [107, 63] on li "Avançado" at bounding box center [160, 67] width 107 height 9
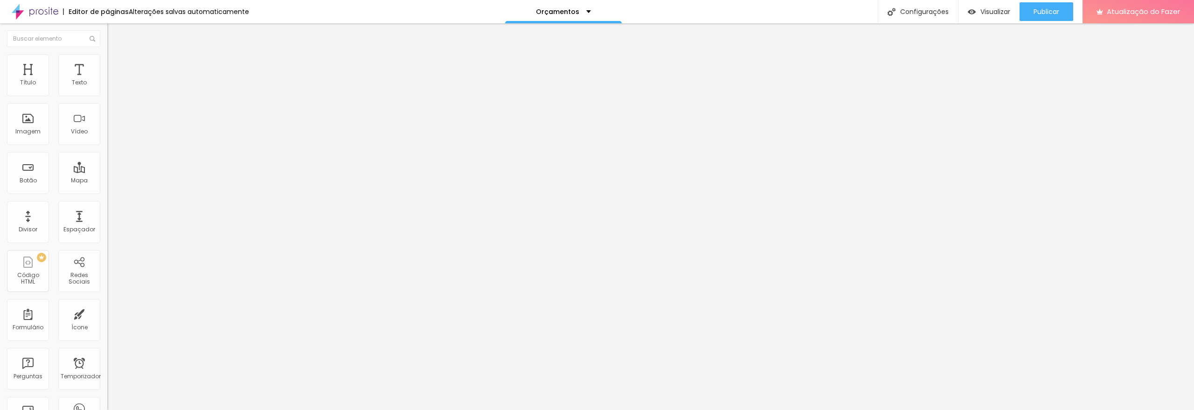
click at [116, 55] on font "Conteúdo" at bounding box center [130, 51] width 29 height 8
click at [107, 63] on li "Avançado" at bounding box center [160, 67] width 107 height 9
click at [116, 64] on font "Avançado" at bounding box center [131, 60] width 31 height 8
click at [107, 304] on input "range" at bounding box center [137, 307] width 60 height 7
click at [107, 172] on input "range" at bounding box center [137, 175] width 60 height 7
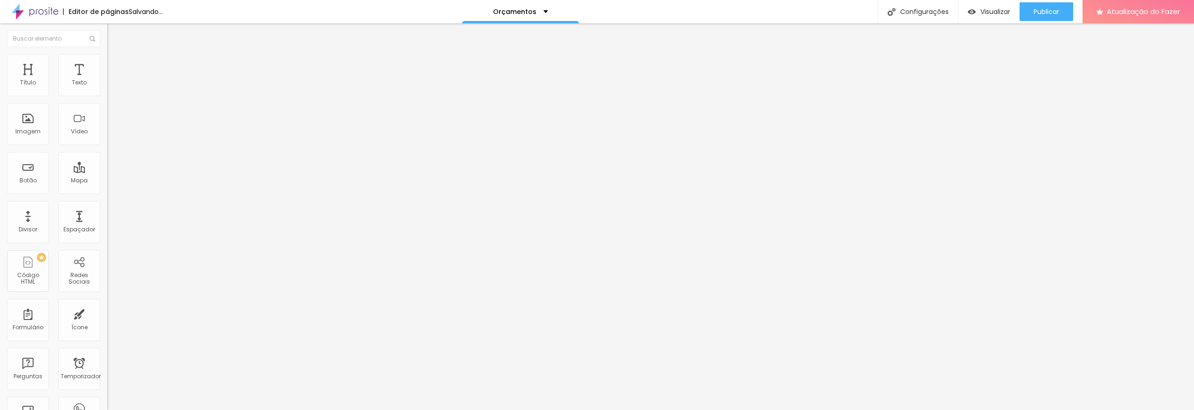
click at [116, 55] on font "Estilo" at bounding box center [123, 51] width 14 height 8
click at [107, 88] on font "Título 2" at bounding box center [122, 83] width 31 height 12
click at [107, 80] on font "Título 1" at bounding box center [122, 73] width 31 height 13
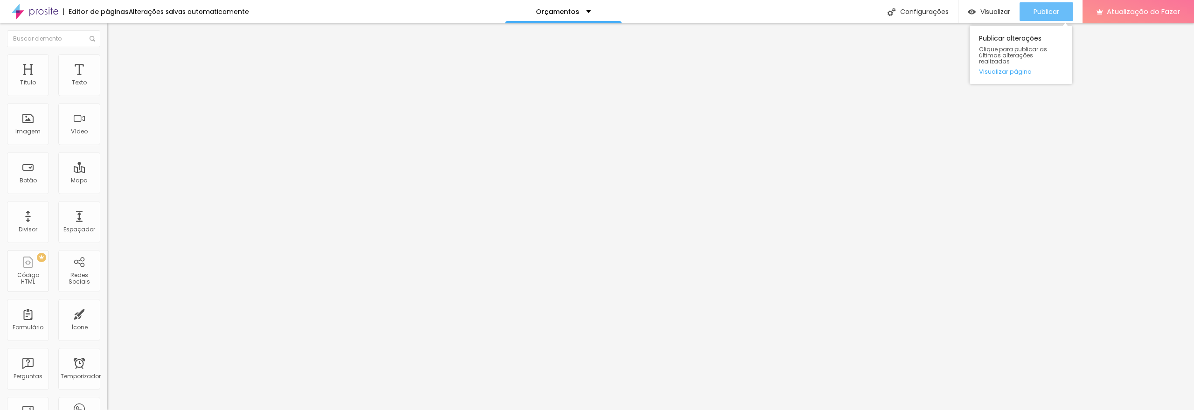
click at [1044, 15] on font "Publicar" at bounding box center [1047, 11] width 26 height 9
click at [1055, 15] on font "Publicar" at bounding box center [1047, 11] width 26 height 9
